Goal: Information Seeking & Learning: Learn about a topic

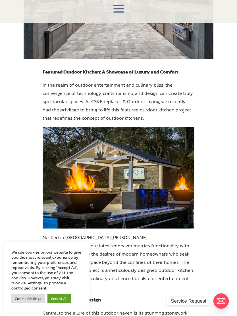
click at [59, 303] on link "Accept All" at bounding box center [60, 298] width 24 height 9
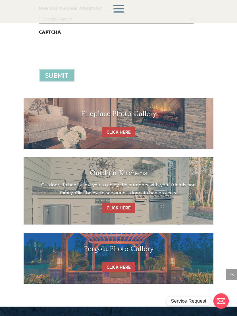
scroll to position [1212, 0]
click at [118, 202] on link "CLICK HERE" at bounding box center [118, 207] width 33 height 11
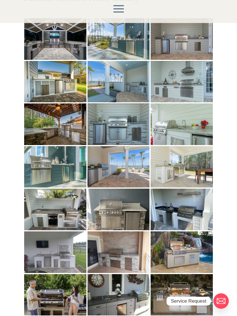
scroll to position [116, 0]
click at [65, 248] on img at bounding box center [55, 252] width 62 height 42
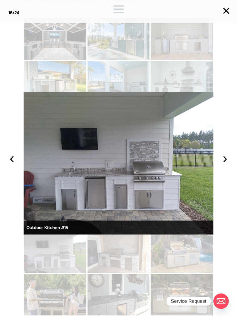
click at [222, 164] on button "›" at bounding box center [225, 158] width 13 height 13
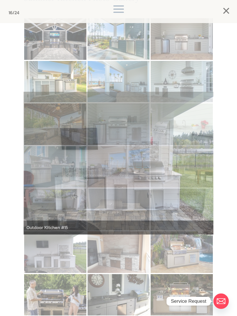
click at [63, 245] on div at bounding box center [118, 158] width 237 height 316
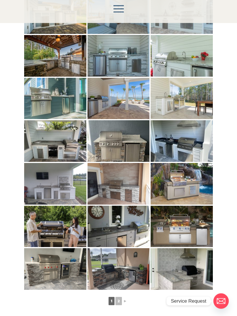
scroll to position [184, 0]
click at [67, 183] on img at bounding box center [55, 184] width 62 height 42
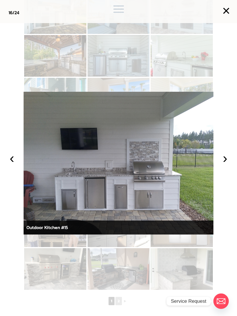
click at [221, 164] on button "›" at bounding box center [225, 158] width 13 height 13
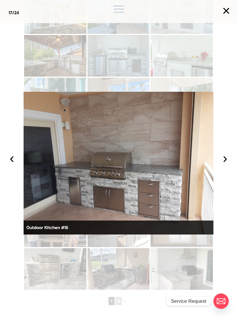
click at [158, 206] on img at bounding box center [119, 163] width 190 height 142
click at [95, 229] on div "Outdoor Kitchen #16" at bounding box center [119, 227] width 190 height 14
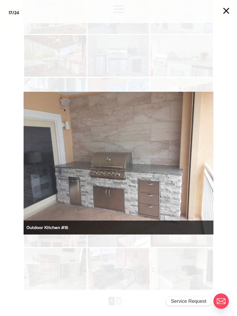
click at [60, 263] on div at bounding box center [118, 158] width 237 height 316
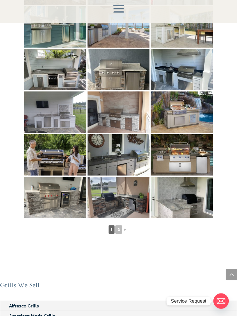
scroll to position [255, 0]
click at [186, 106] on img at bounding box center [182, 112] width 62 height 42
click at [125, 192] on img at bounding box center [119, 198] width 62 height 42
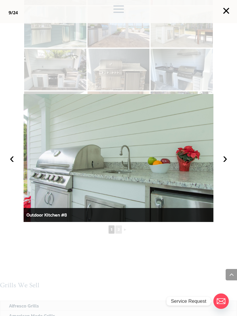
click at [223, 164] on button "›" at bounding box center [225, 158] width 13 height 13
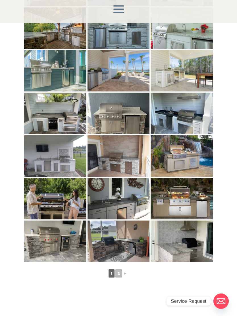
scroll to position [211, 0]
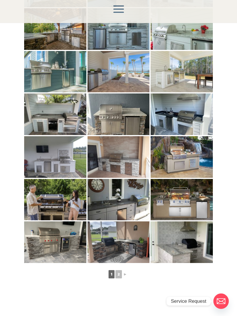
click at [186, 203] on img at bounding box center [182, 200] width 62 height 42
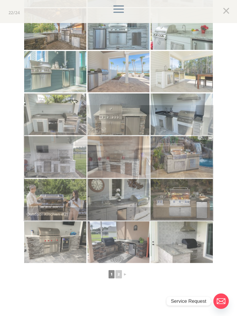
click at [221, 171] on div at bounding box center [118, 158] width 237 height 316
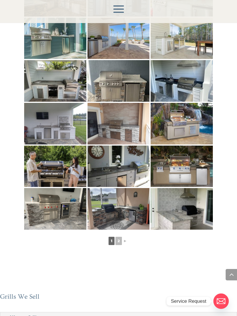
scroll to position [244, 0]
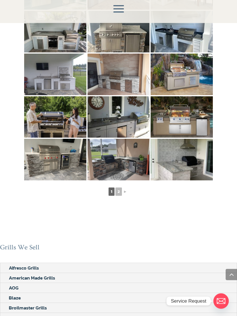
click at [196, 158] on img at bounding box center [182, 160] width 62 height 42
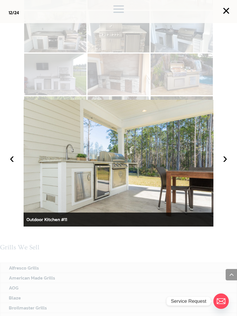
click at [227, 6] on button "×" at bounding box center [226, 11] width 13 height 13
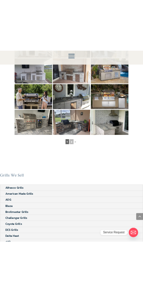
scroll to position [257, 0]
